Goal: Transaction & Acquisition: Obtain resource

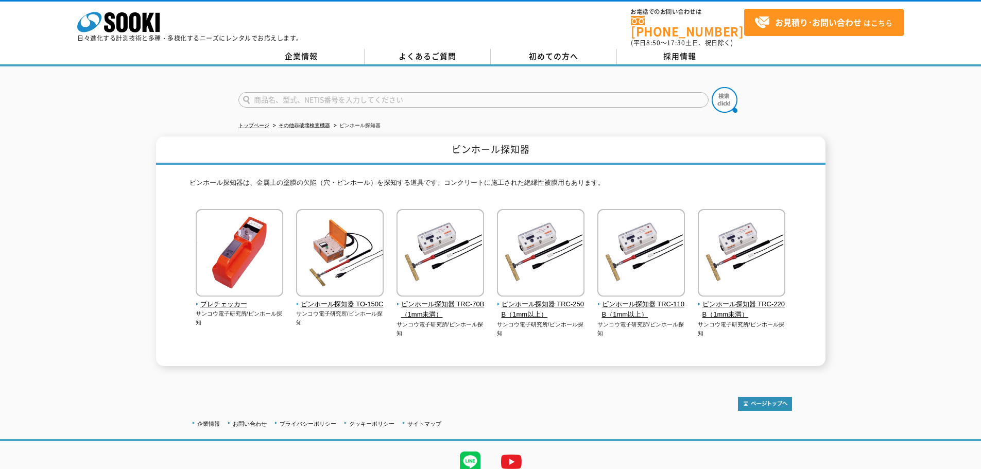
drag, startPoint x: 0, startPoint y: 0, endPoint x: 322, endPoint y: 93, distance: 335.1
click at [322, 93] on input "text" at bounding box center [474, 99] width 470 height 15
type input "VIS500"
click at [712, 87] on button at bounding box center [725, 100] width 26 height 26
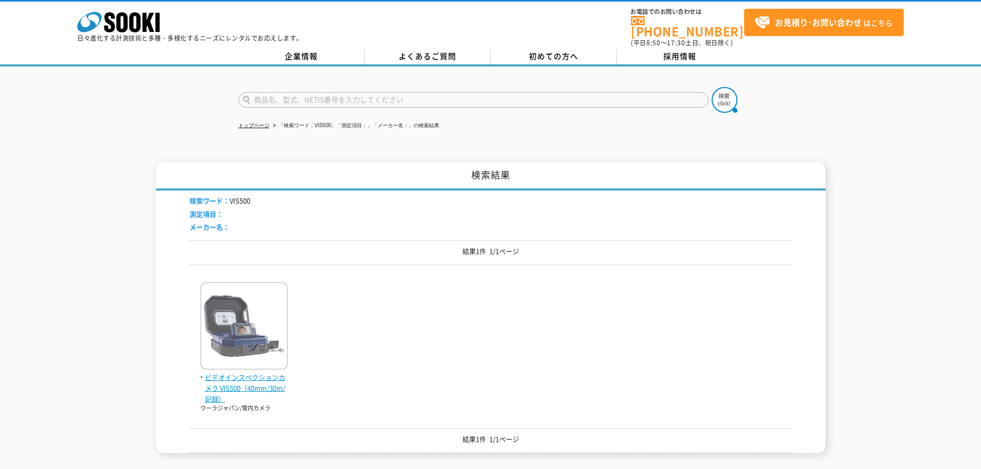
click at [213, 334] on img at bounding box center [244, 327] width 88 height 90
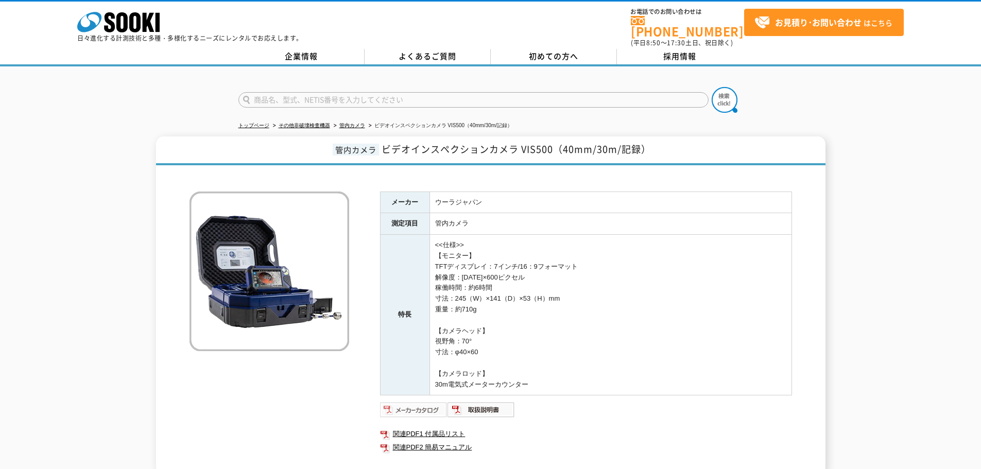
click at [419, 404] on img at bounding box center [413, 410] width 67 height 16
